Goal: Information Seeking & Learning: Find specific fact

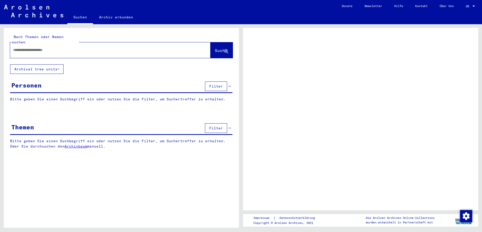
click at [100, 48] on div at bounding box center [104, 49] width 188 height 11
click at [93, 47] on input "text" at bounding box center [105, 49] width 185 height 5
type input "**"
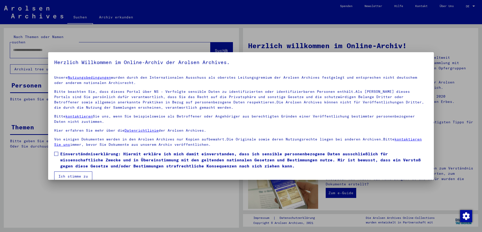
click at [55, 155] on span at bounding box center [56, 154] width 4 height 4
click at [72, 176] on button "Ich stimme zu" at bounding box center [73, 176] width 38 height 10
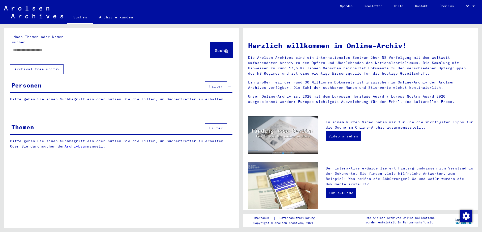
click at [25, 47] on input "text" at bounding box center [104, 49] width 182 height 5
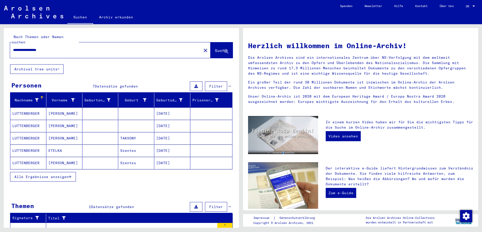
click at [62, 174] on span "Alle Ergebnisse anzeigen" at bounding box center [41, 176] width 54 height 5
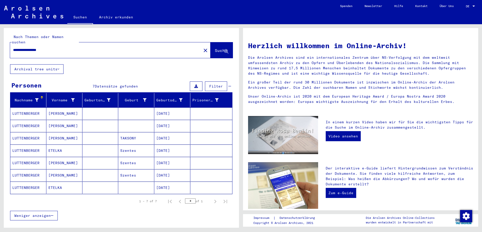
click at [23, 108] on mat-cell "LUTTENBERGER" at bounding box center [28, 113] width 36 height 12
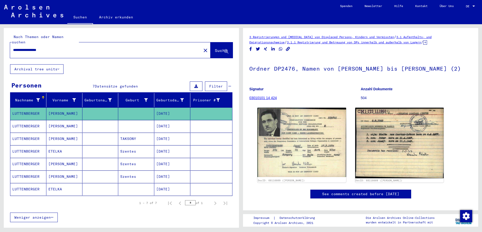
click at [30, 172] on mat-cell "LUTTENBERGER" at bounding box center [28, 176] width 36 height 12
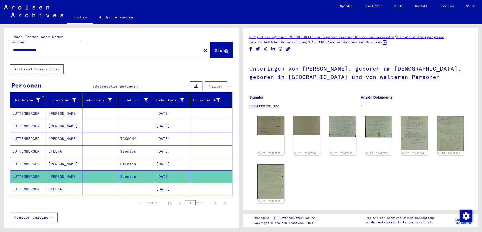
drag, startPoint x: 58, startPoint y: 45, endPoint x: 41, endPoint y: 47, distance: 17.4
click at [41, 47] on div "**********" at bounding box center [104, 49] width 188 height 11
type input "**********"
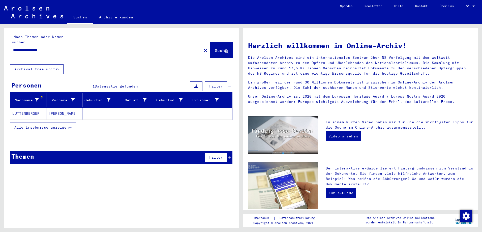
click at [27, 110] on mat-cell "LUTTENBERGER" at bounding box center [28, 113] width 36 height 12
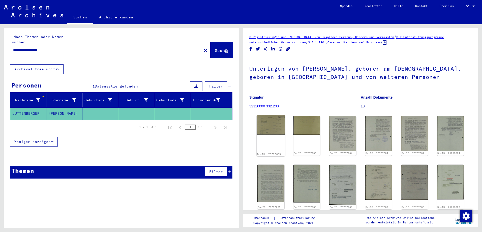
click at [267, 122] on img at bounding box center [271, 125] width 28 height 20
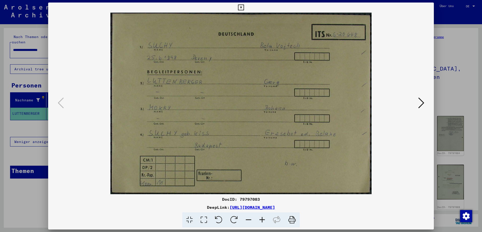
click at [421, 102] on icon at bounding box center [421, 103] width 6 height 12
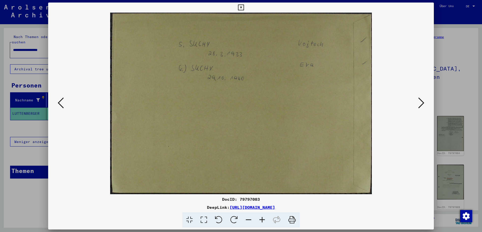
click at [421, 102] on icon at bounding box center [421, 103] width 6 height 12
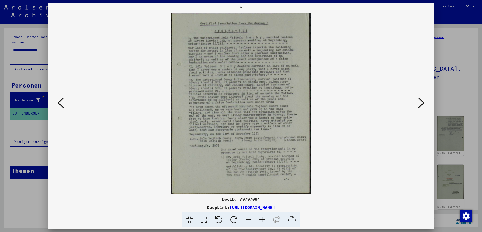
click at [421, 102] on icon at bounding box center [421, 103] width 6 height 12
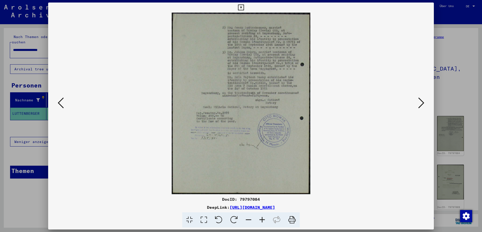
click at [421, 102] on icon at bounding box center [421, 103] width 6 height 12
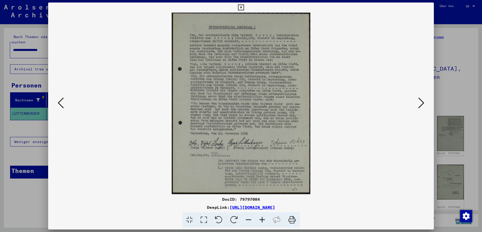
click at [422, 103] on icon at bounding box center [421, 103] width 6 height 12
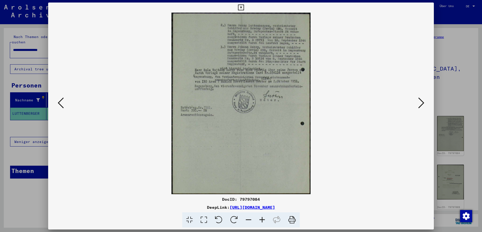
click at [423, 103] on icon at bounding box center [421, 103] width 6 height 12
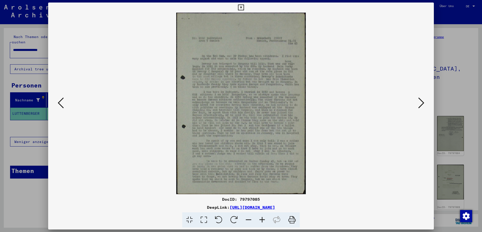
click at [422, 103] on icon at bounding box center [421, 103] width 6 height 12
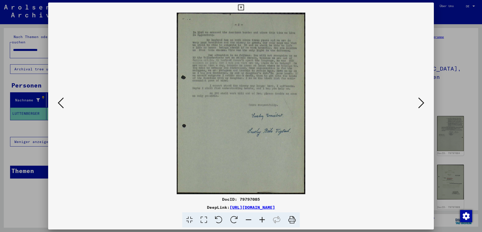
click at [422, 103] on icon at bounding box center [421, 103] width 6 height 12
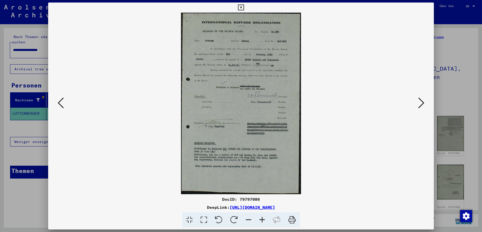
click at [422, 103] on icon at bounding box center [421, 103] width 6 height 12
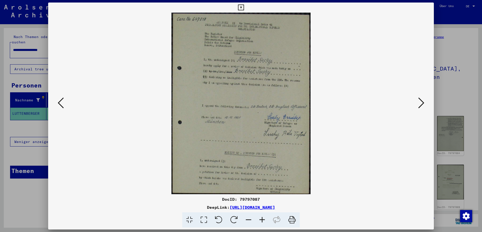
click at [422, 103] on icon at bounding box center [421, 103] width 6 height 12
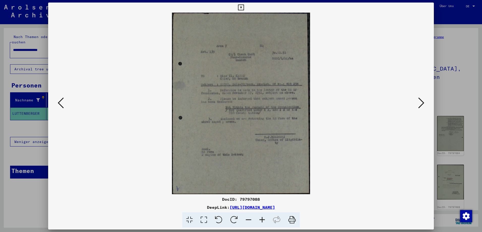
click at [421, 103] on icon at bounding box center [421, 103] width 6 height 12
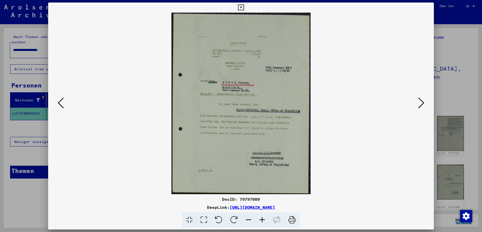
click at [423, 102] on icon at bounding box center [421, 103] width 6 height 12
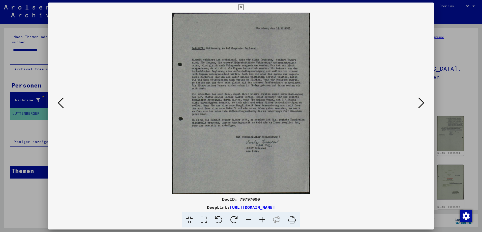
click at [423, 102] on icon at bounding box center [421, 103] width 6 height 12
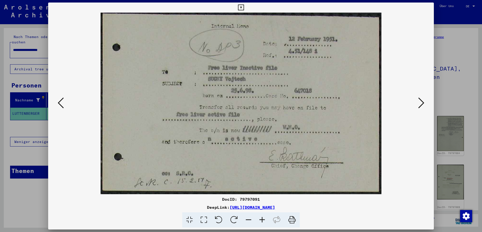
click at [423, 102] on icon at bounding box center [421, 103] width 6 height 12
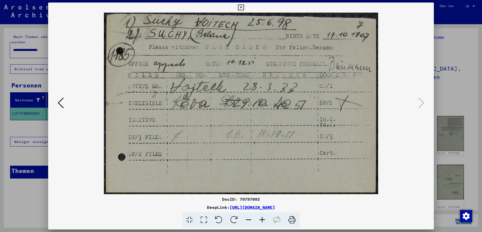
click at [240, 7] on icon at bounding box center [241, 8] width 6 height 6
